Goal: Task Accomplishment & Management: Manage account settings

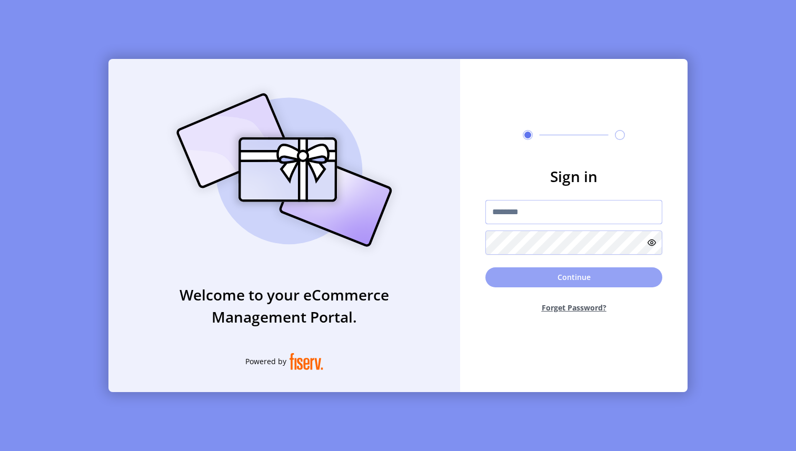
type input "**********"
click at [526, 272] on button "Continue" at bounding box center [574, 278] width 177 height 20
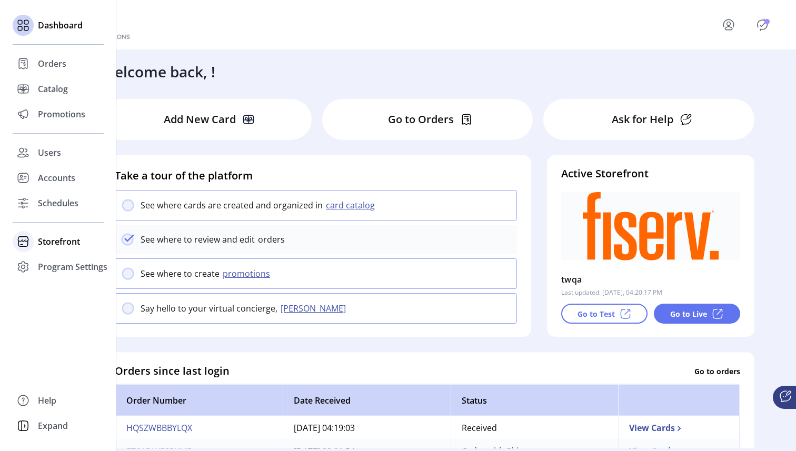
click at [63, 245] on span "Storefront" at bounding box center [59, 241] width 42 height 13
click at [66, 259] on span "Configuration" at bounding box center [65, 262] width 55 height 13
click at [64, 263] on span "Configuration" at bounding box center [65, 262] width 55 height 13
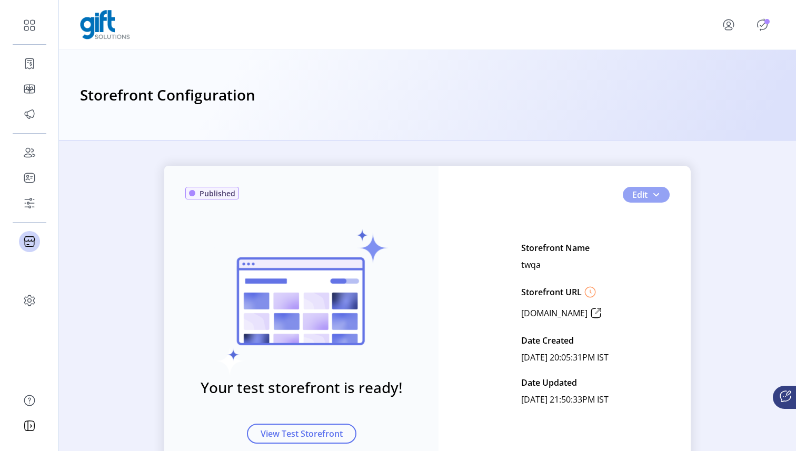
click at [652, 200] on button "Edit" at bounding box center [646, 195] width 47 height 16
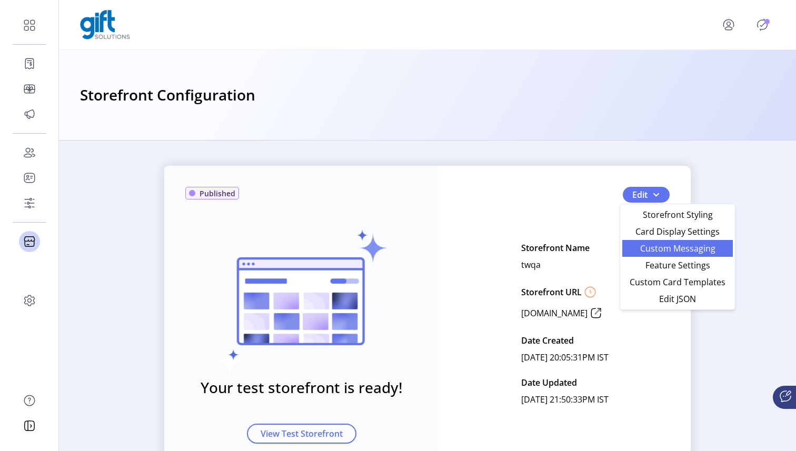
click at [678, 247] on span "Custom Messaging" at bounding box center [678, 248] width 98 height 8
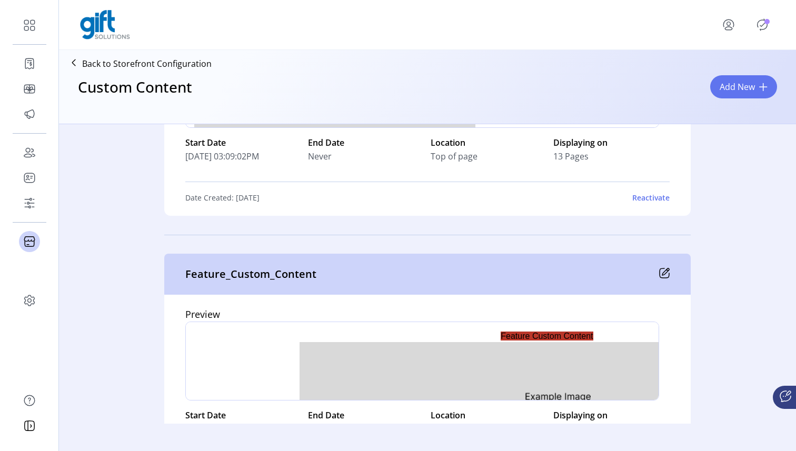
click at [339, 326] on div at bounding box center [422, 361] width 474 height 79
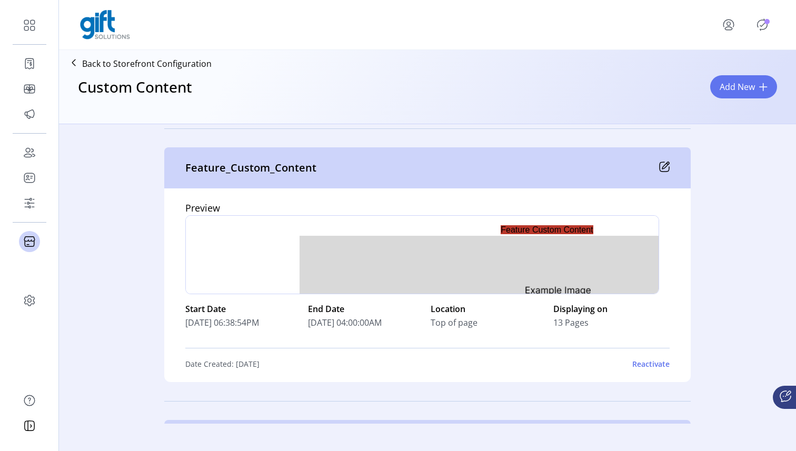
click at [291, 169] on p "Feature_Custom_Content" at bounding box center [250, 168] width 131 height 16
copy p "Feature_Custom_Content"
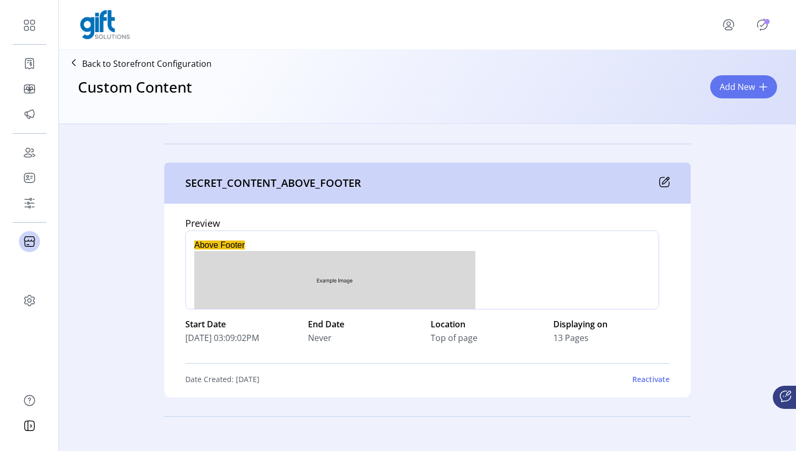
click at [259, 181] on p "SECRET_CONTENT_ABOVE_FOOTER" at bounding box center [273, 183] width 176 height 16
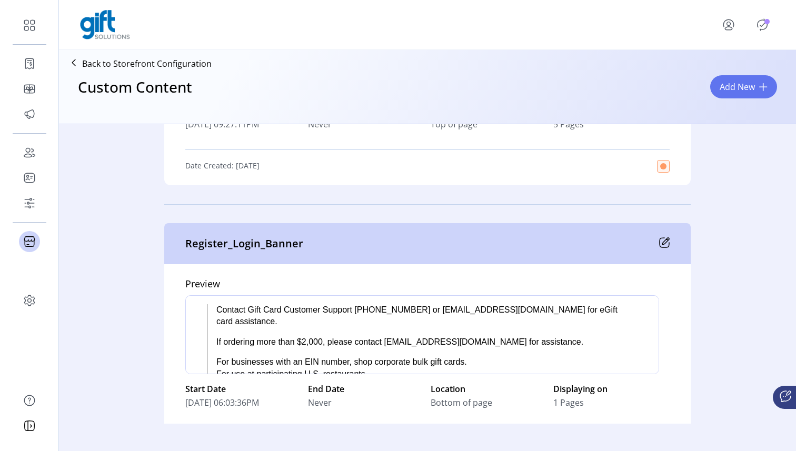
click at [259, 241] on p "Register_Login_Banner" at bounding box center [244, 244] width 118 height 16
copy p "Register_Login_Banner"
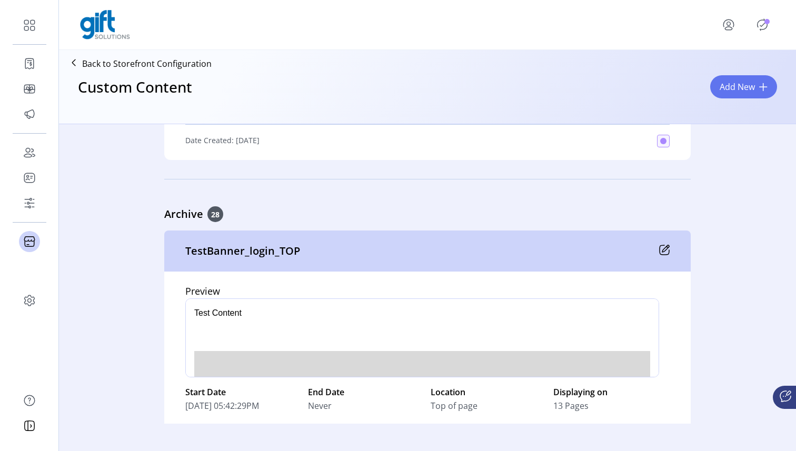
click at [247, 253] on p "TestBanner_login_TOP" at bounding box center [242, 251] width 115 height 16
copy p "TestBanner_login_TOP"
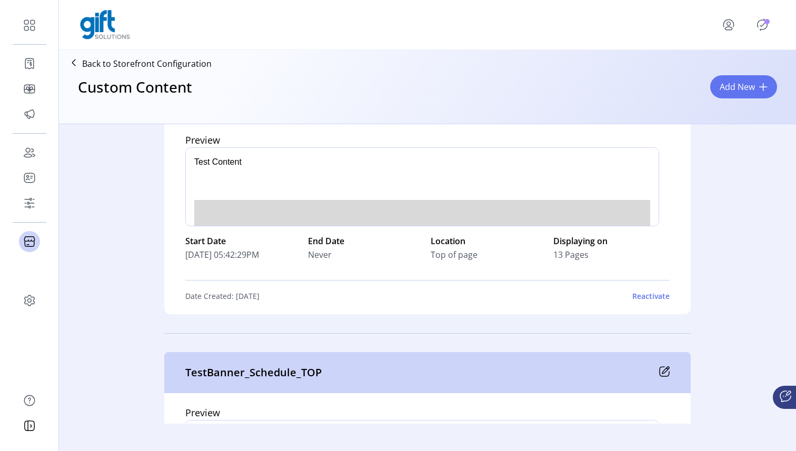
scroll to position [2655, 0]
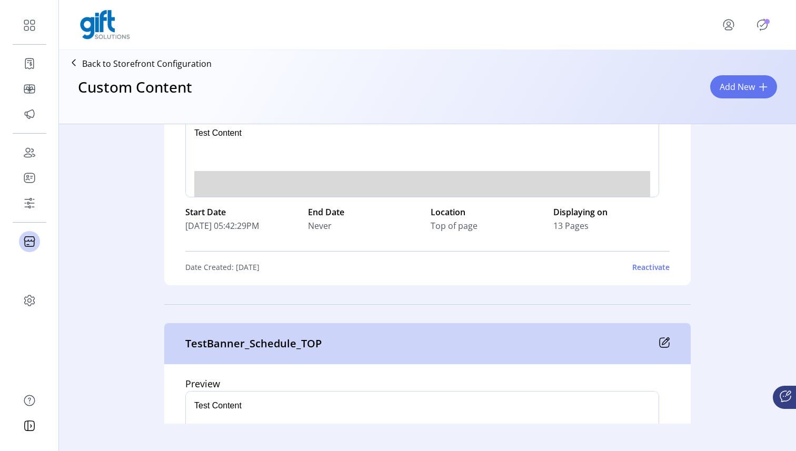
click at [282, 344] on p "TestBanner_Schedule_TOP" at bounding box center [253, 344] width 136 height 16
copy p "TestBanner_Schedule_TOP"
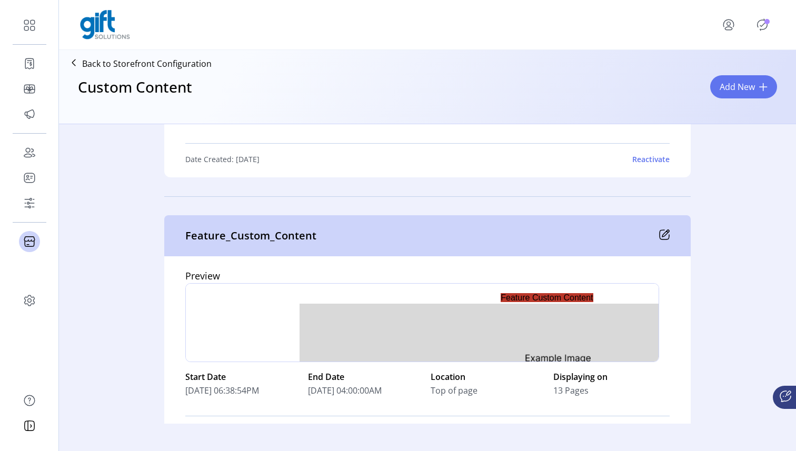
scroll to position [6125, 0]
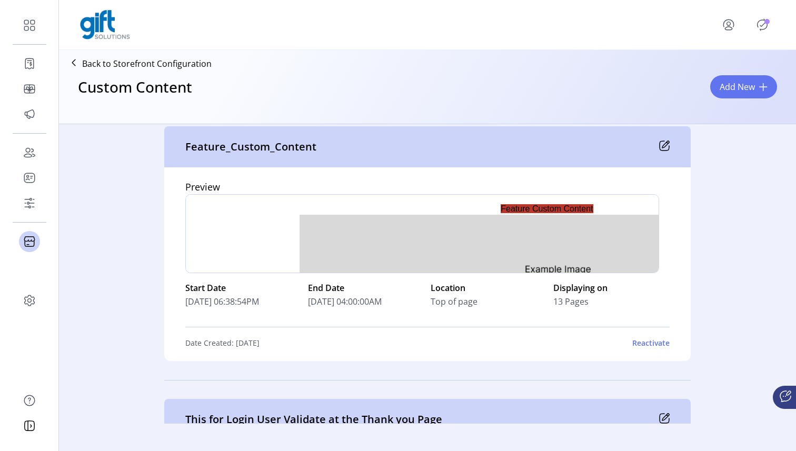
click at [287, 148] on p "Feature_Custom_Content" at bounding box center [250, 147] width 131 height 16
copy p "Feature_Custom_Content"
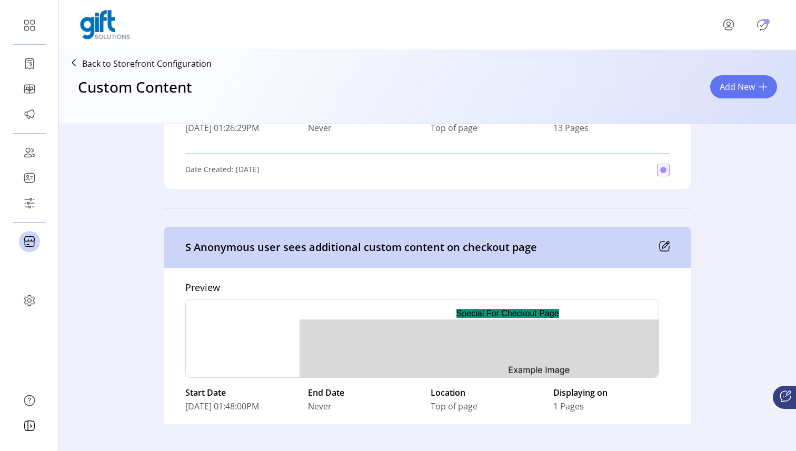
scroll to position [326, 0]
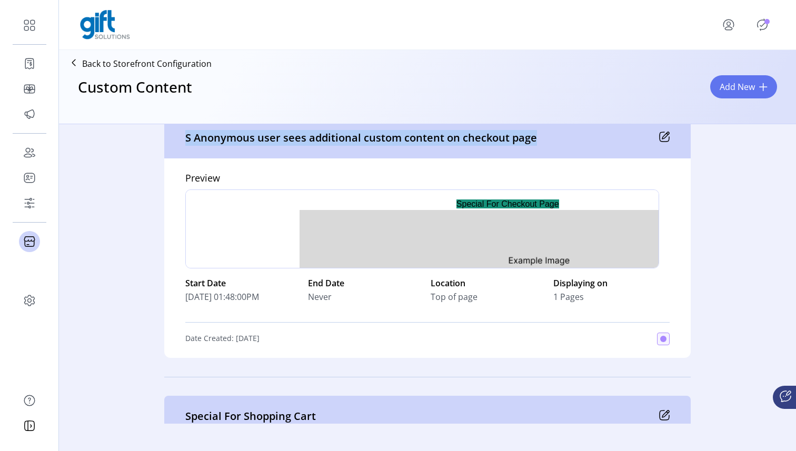
drag, startPoint x: 184, startPoint y: 139, endPoint x: 563, endPoint y: 141, distance: 379.1
click at [563, 141] on div "S Anonymous user sees additional custom content on checkout page" at bounding box center [427, 137] width 527 height 41
copy p "S Anonymous user sees additional custom content on checkout page"
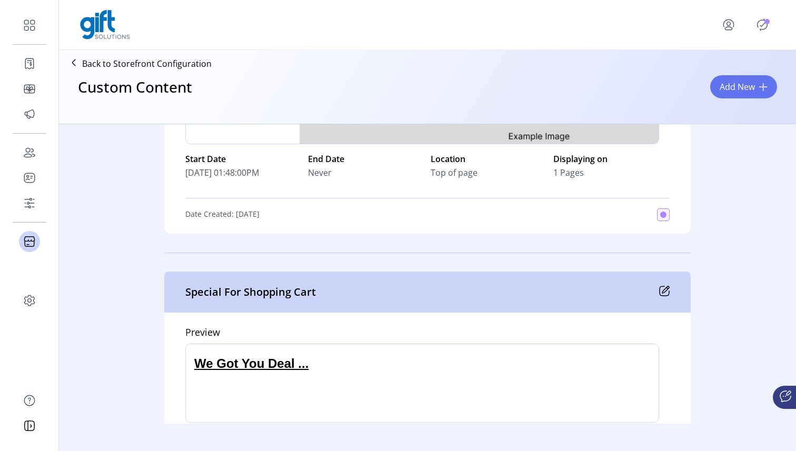
scroll to position [480, 0]
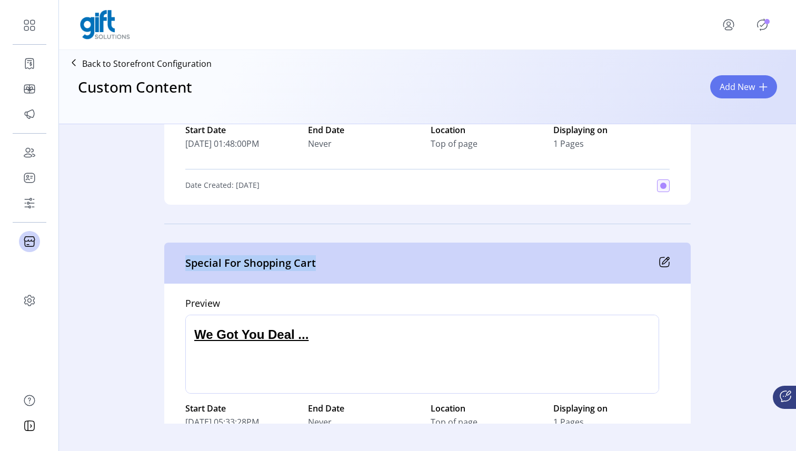
drag, startPoint x: 184, startPoint y: 260, endPoint x: 359, endPoint y: 260, distance: 175.4
click at [359, 260] on div "Special For Shopping Cart" at bounding box center [427, 263] width 527 height 41
copy p "Special For Shopping Cart"
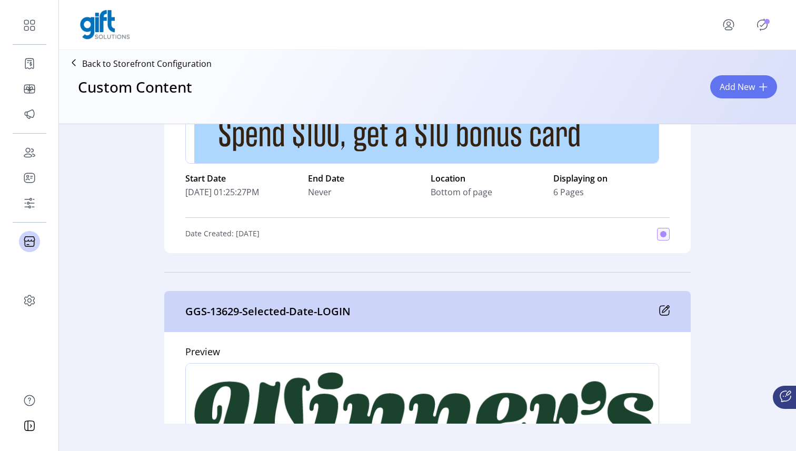
scroll to position [1270, 0]
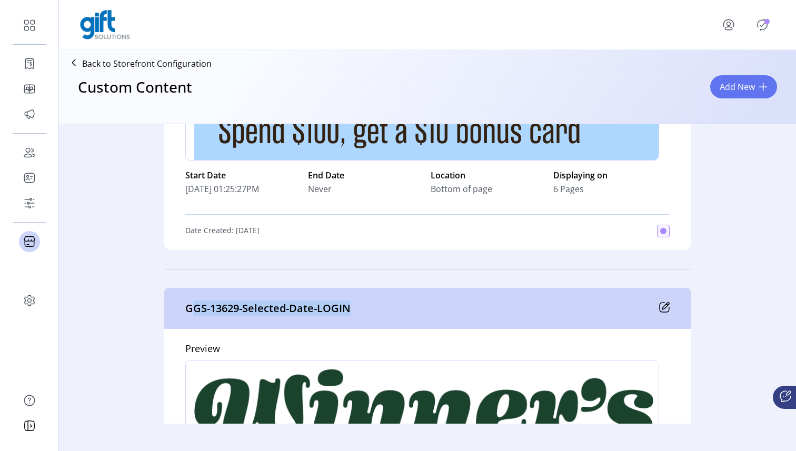
drag, startPoint x: 187, startPoint y: 314, endPoint x: 399, endPoint y: 316, distance: 211.7
click at [399, 316] on div "GGS-13629-Selected-Date-LOGIN" at bounding box center [427, 308] width 527 height 41
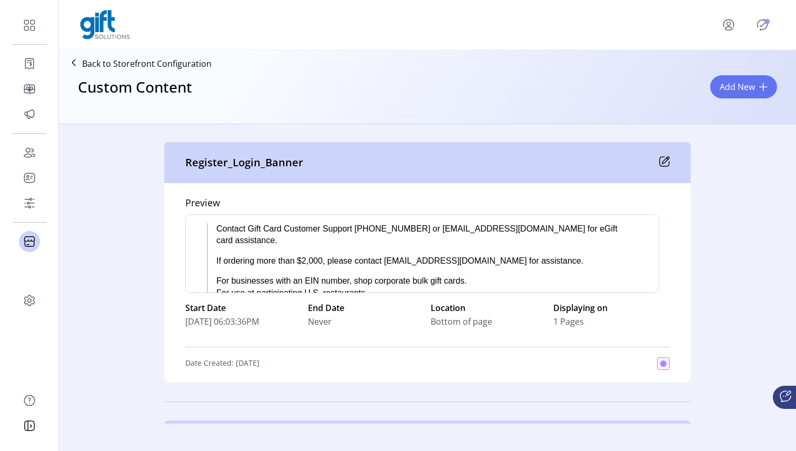
scroll to position [1970, 0]
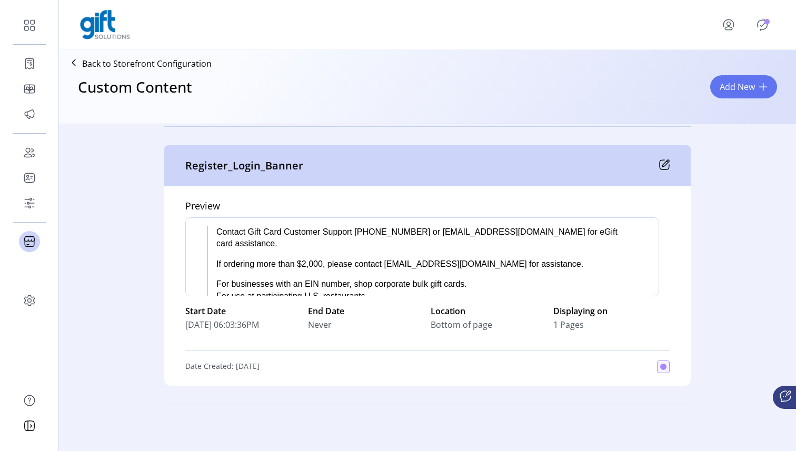
click at [230, 171] on p "Register_Login_Banner" at bounding box center [244, 166] width 118 height 16
copy p "Register_Login_Banner"
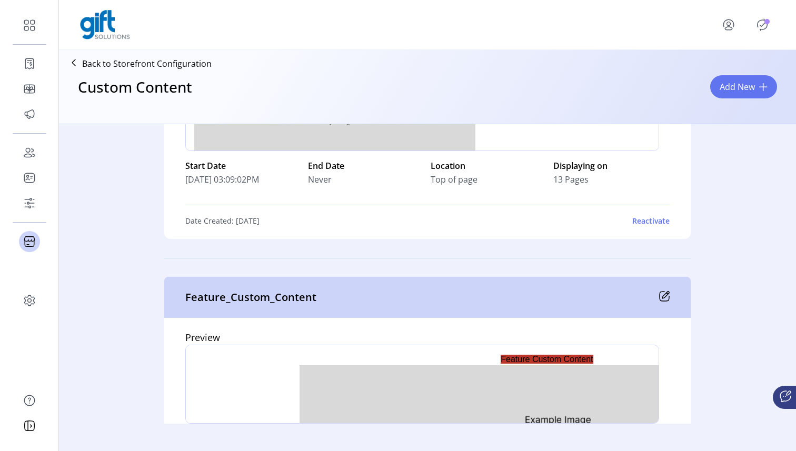
scroll to position [6109, 0]
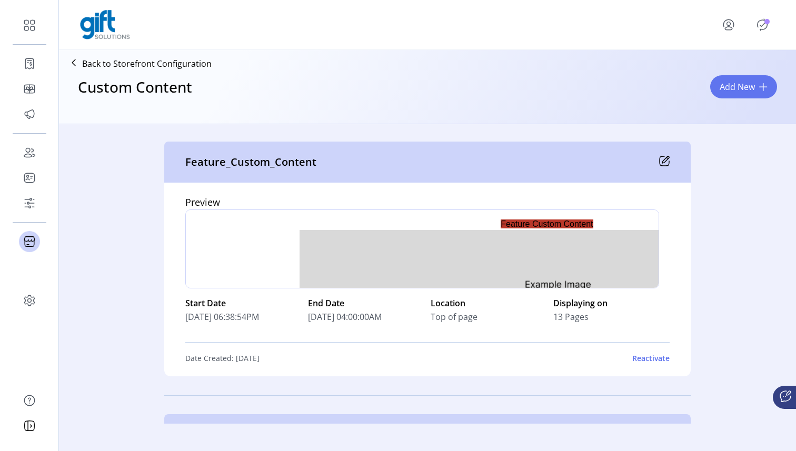
click at [266, 158] on p "Feature_Custom_Content" at bounding box center [250, 162] width 131 height 16
copy p "Feature_Custom_Content"
